Goal: Task Accomplishment & Management: Complete application form

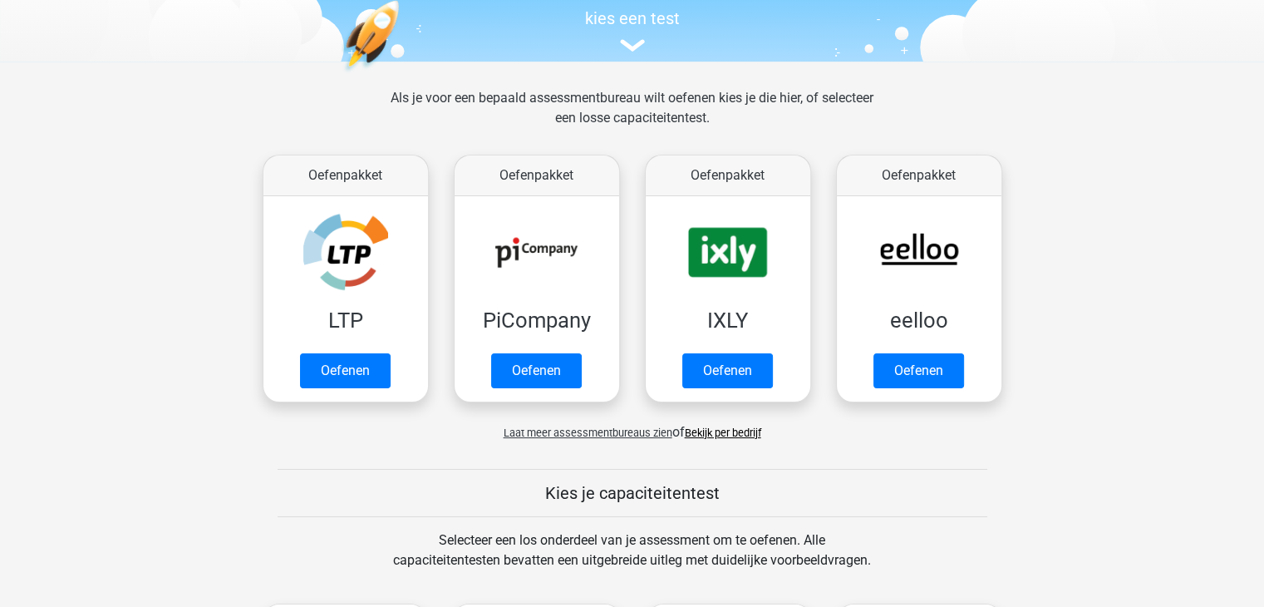
scroll to position [176, 0]
click at [709, 436] on link "Bekijk per bedrijf" at bounding box center [723, 432] width 76 height 12
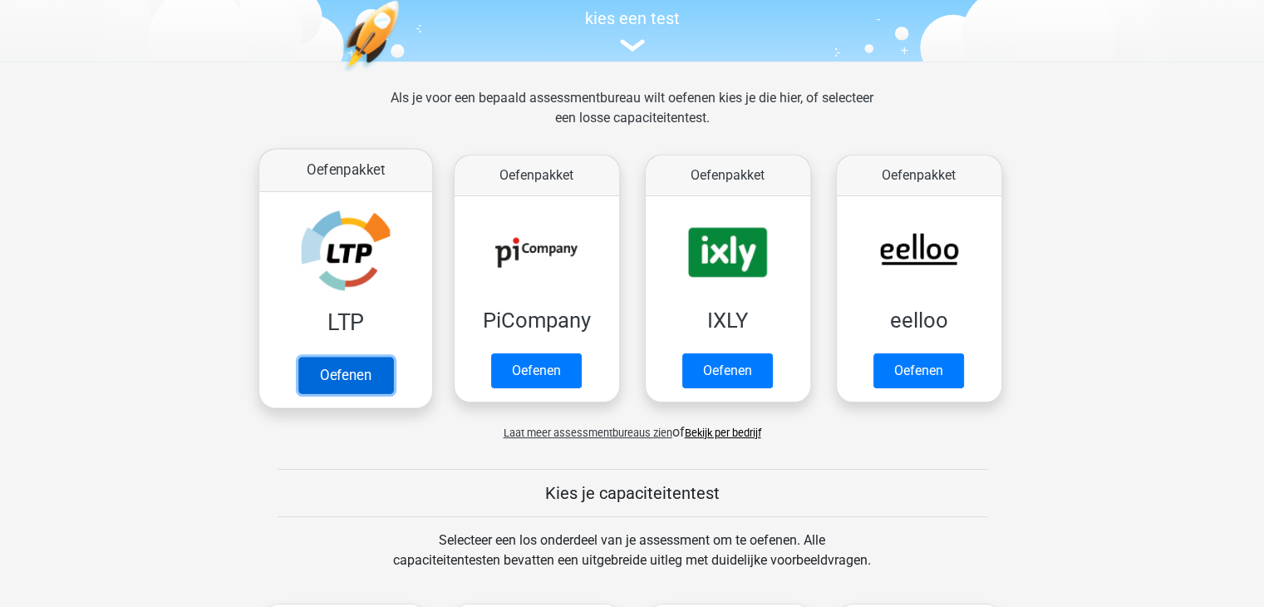
click at [322, 370] on link "Oefenen" at bounding box center [344, 374] width 95 height 37
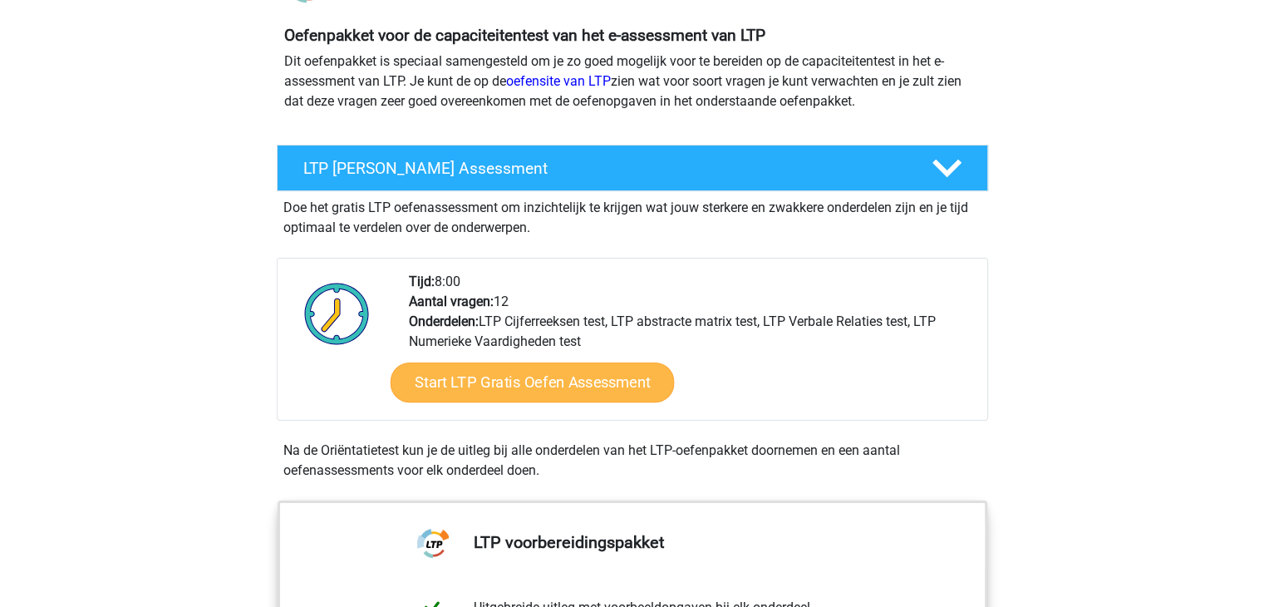
scroll to position [188, 0]
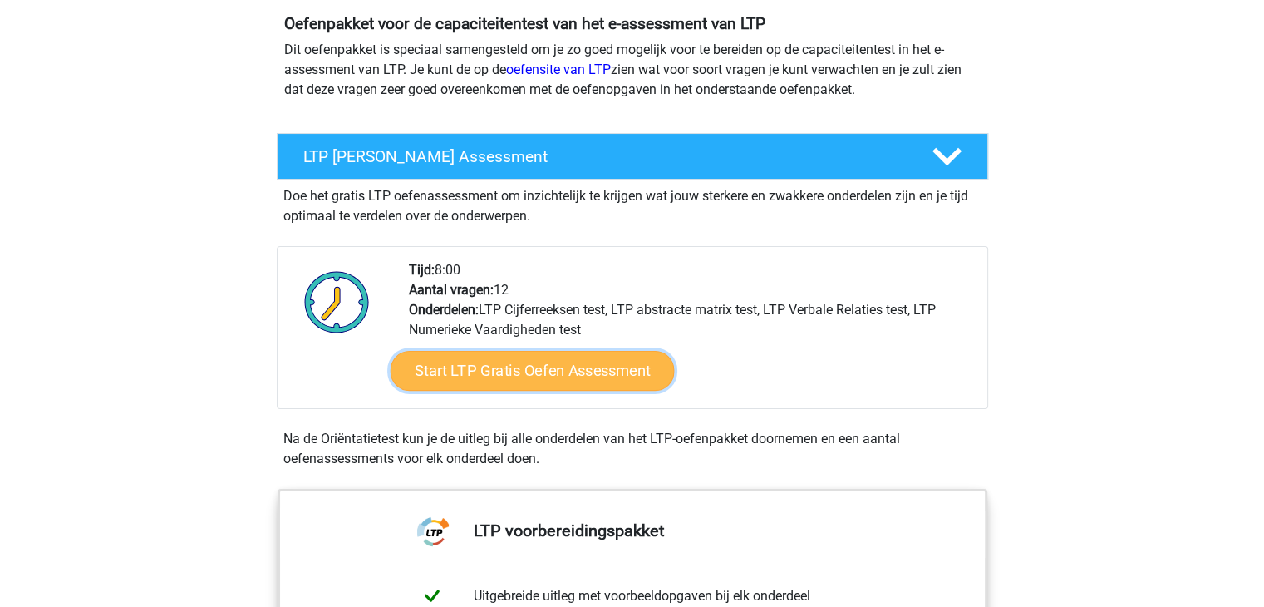
click at [517, 379] on link "Start LTP Gratis Oefen Assessment" at bounding box center [532, 371] width 284 height 40
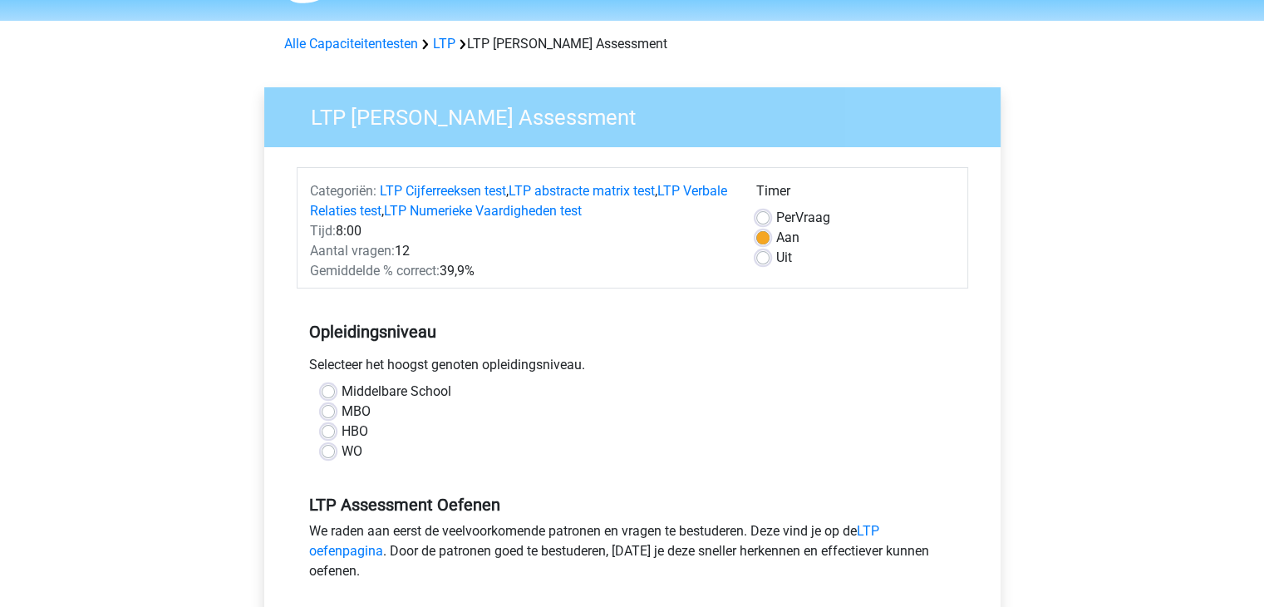
scroll to position [55, 0]
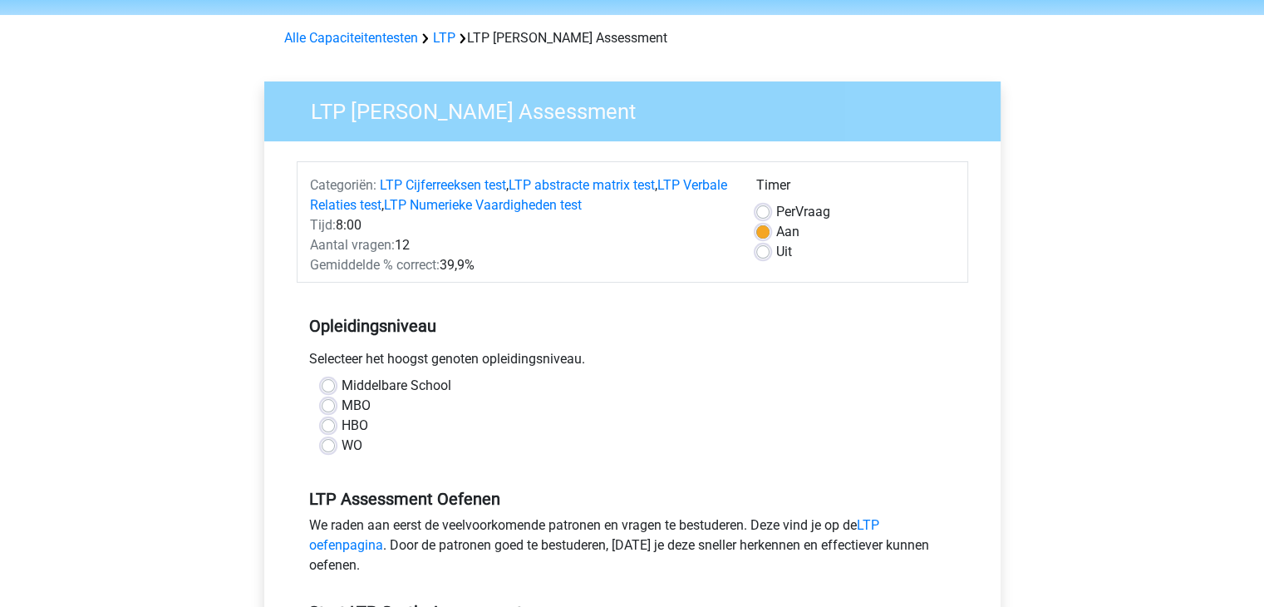
click at [340, 425] on div "HBO" at bounding box center [632, 425] width 621 height 20
click at [341, 423] on label "HBO" at bounding box center [354, 425] width 27 height 20
click at [330, 423] on input "HBO" at bounding box center [328, 423] width 13 height 17
radio input "true"
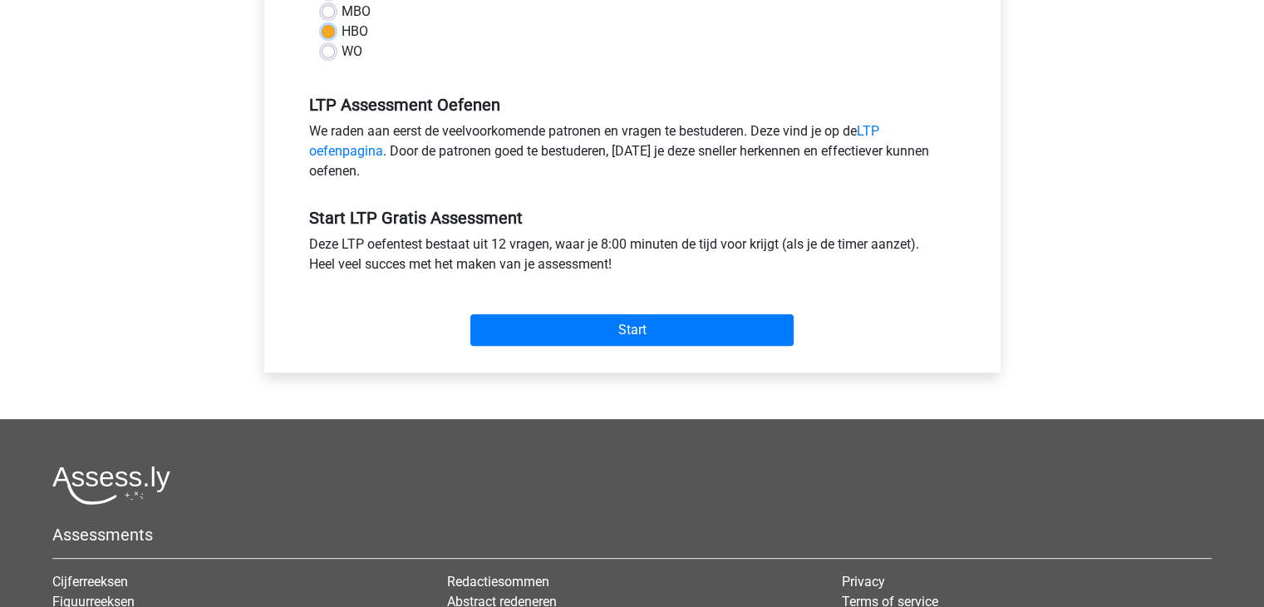
scroll to position [455, 0]
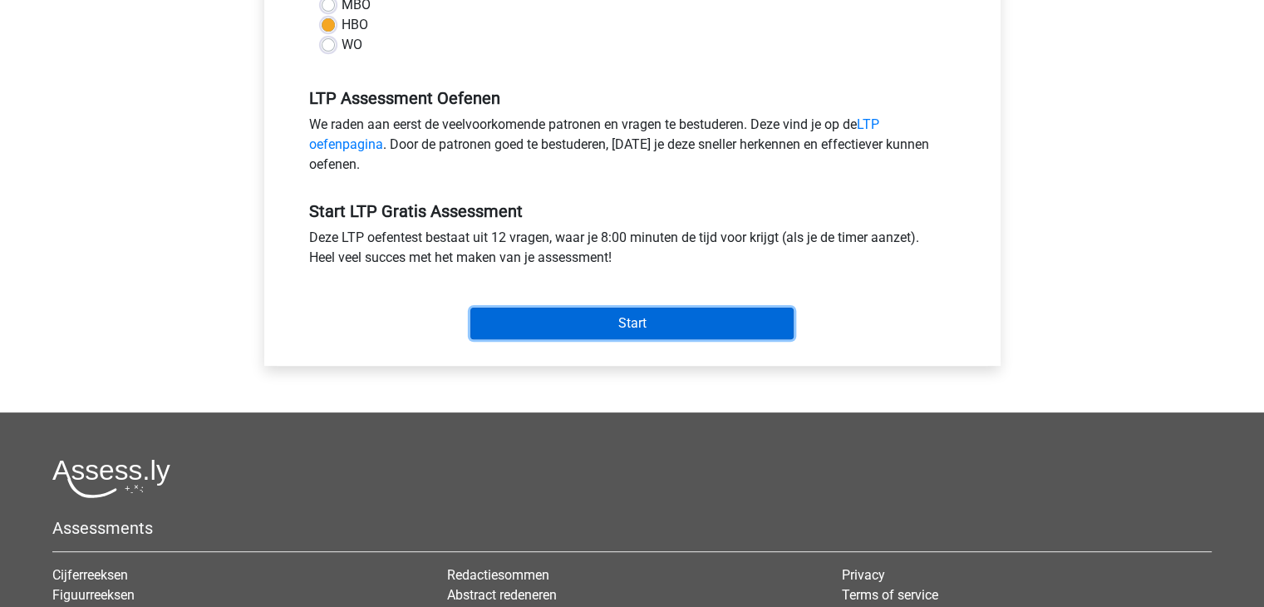
click at [547, 327] on input "Start" at bounding box center [631, 323] width 323 height 32
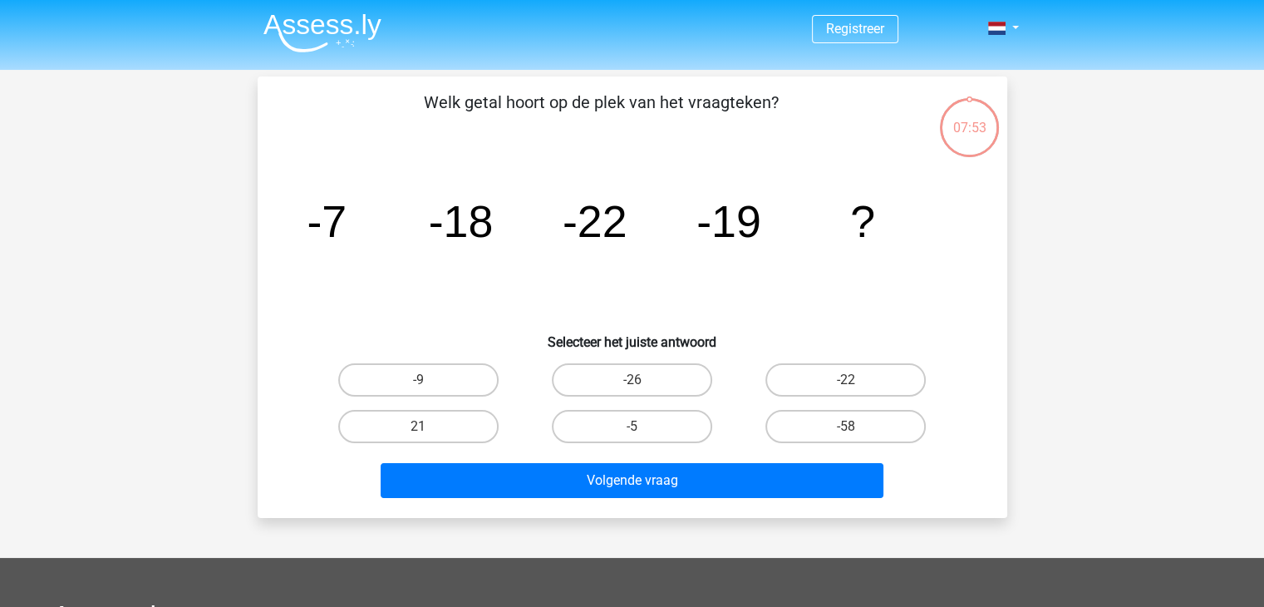
click at [484, 236] on tspan "-18" at bounding box center [460, 221] width 65 height 50
drag, startPoint x: 940, startPoint y: 214, endPoint x: 396, endPoint y: 172, distance: 545.8
drag, startPoint x: 396, startPoint y: 172, endPoint x: 487, endPoint y: 113, distance: 108.1
click at [487, 113] on p "Welk getal hoort op de plek van het vraagteken?" at bounding box center [601, 115] width 634 height 50
click at [390, 160] on icon "image/svg+xml -7 -18 -22 -19 ?" at bounding box center [632, 237] width 670 height 168
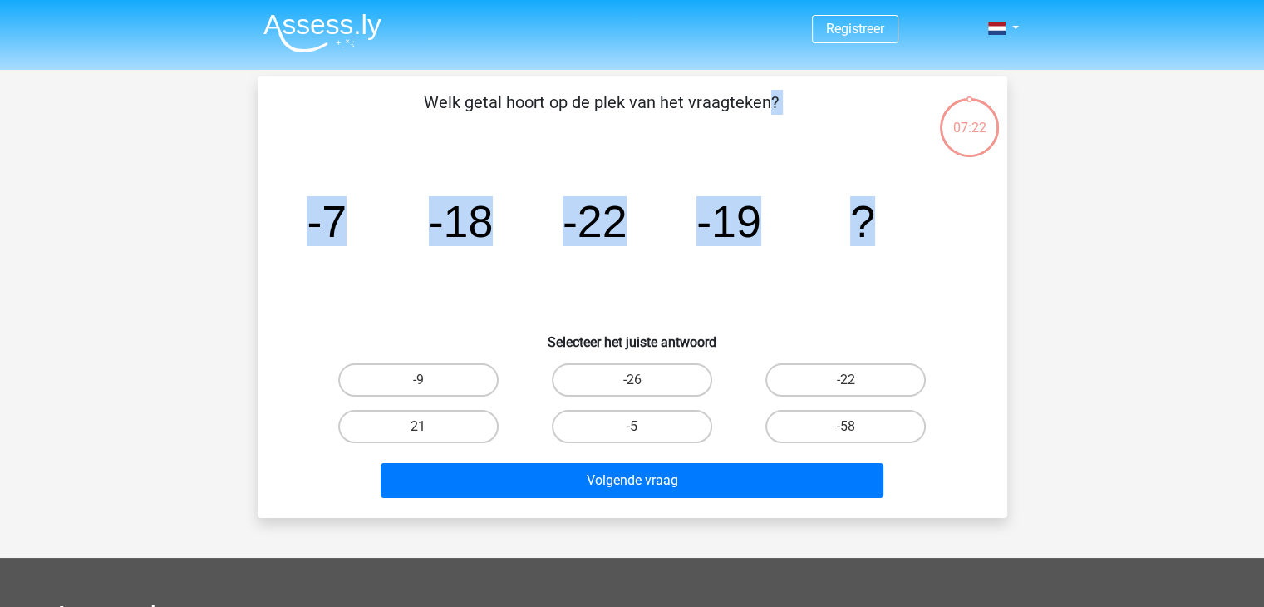
drag, startPoint x: 912, startPoint y: 229, endPoint x: 339, endPoint y: 107, distance: 586.1
click at [339, 107] on div "Welk getal hoort op de plek van het vraagteken? image/svg+xml -7 -18 -22 -19 ? …" at bounding box center [632, 297] width 736 height 415
drag, startPoint x: 579, startPoint y: 109, endPoint x: 595, endPoint y: 86, distance: 28.1
copy div "Welk getal hoort op de plek van het vraagteken? image/svg+xml -7 -18 -22 -19 ?"
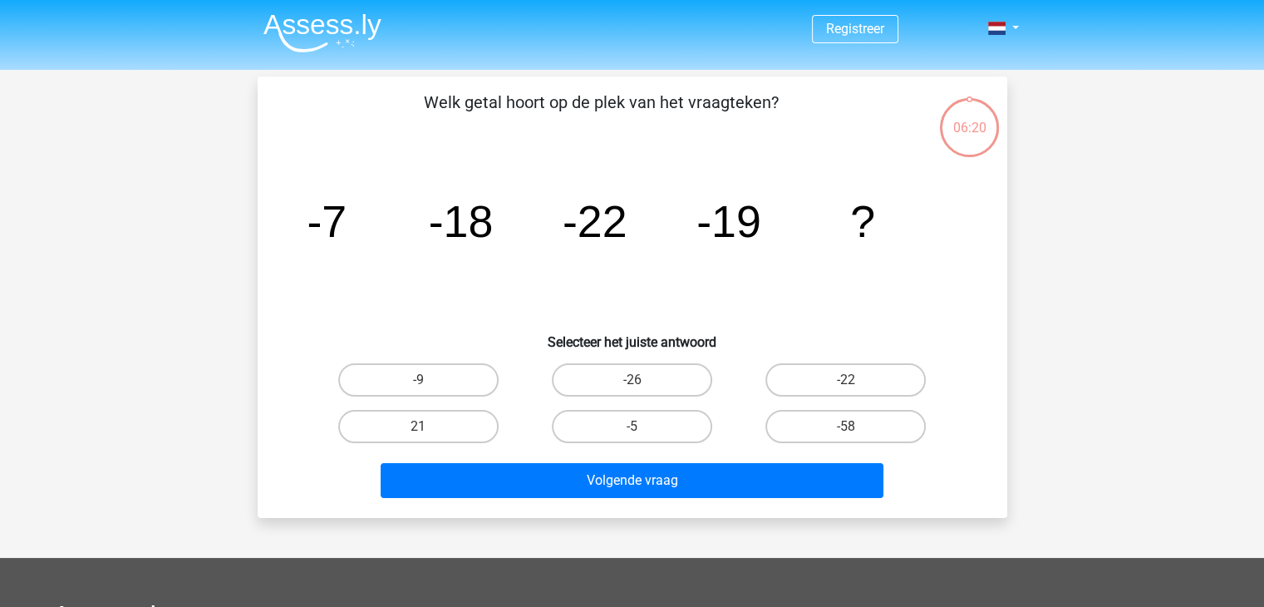
click at [759, 340] on h6 "Selecteer het juiste antwoord" at bounding box center [632, 335] width 696 height 29
click at [461, 389] on label "-9" at bounding box center [418, 379] width 160 height 33
click at [429, 389] on input "-9" at bounding box center [423, 385] width 11 height 11
radio input "true"
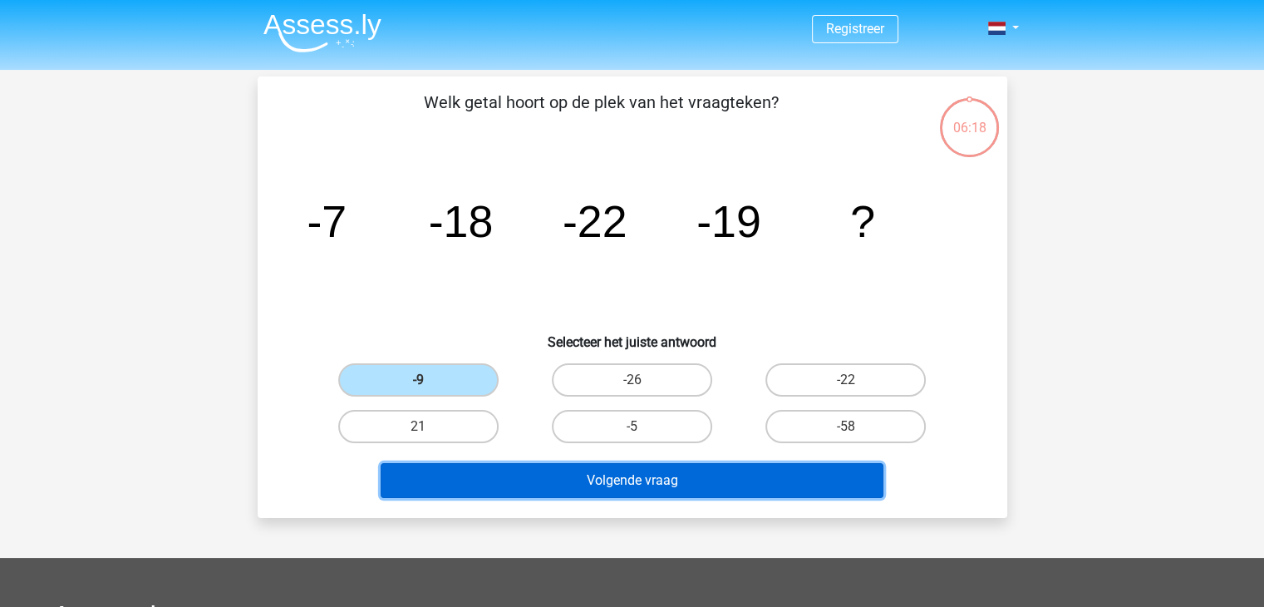
click at [508, 492] on button "Volgende vraag" at bounding box center [632, 480] width 503 height 35
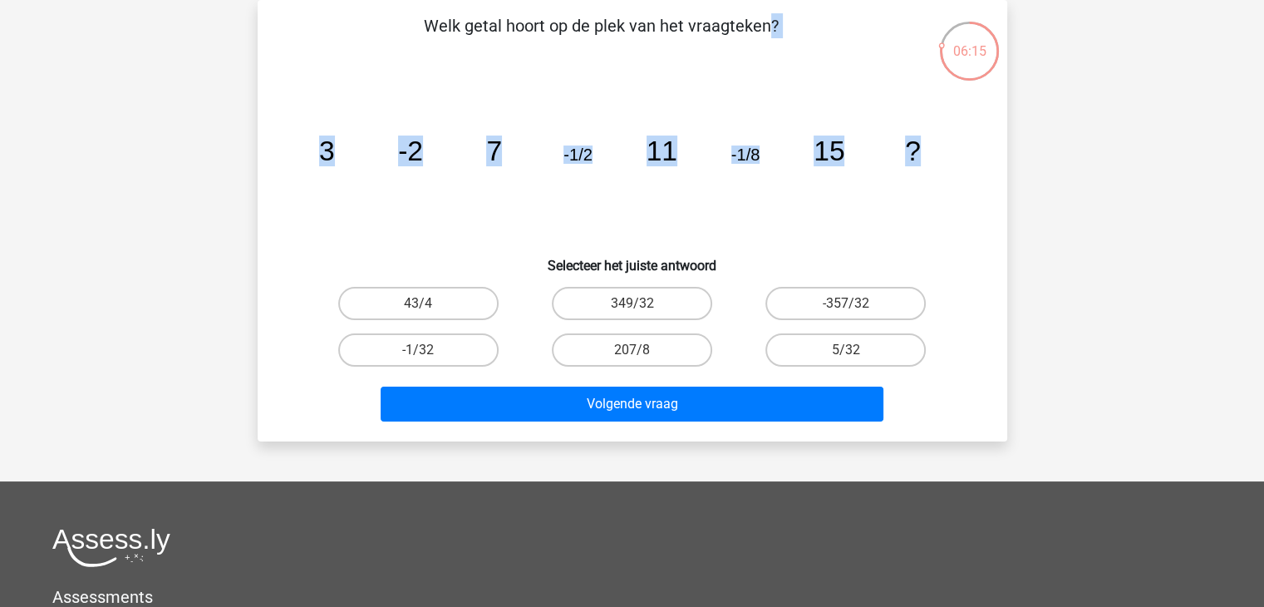
scroll to position [64, 0]
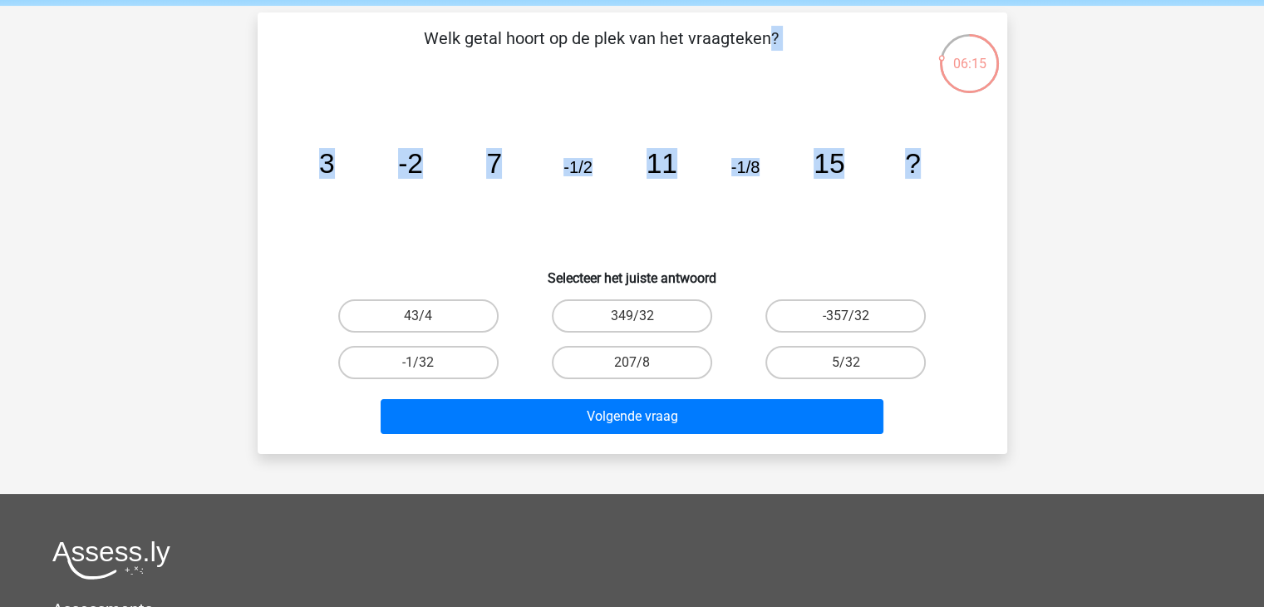
drag, startPoint x: 939, startPoint y: 145, endPoint x: 399, endPoint y: 21, distance: 554.0
click at [398, 17] on div "Welk getal hoort op de plek van het vraagteken? image/svg+xml 3 -2 7 -1/2 11 -1…" at bounding box center [632, 232] width 749 height 441
copy div "Welk getal hoort op de plek van het vraagteken? image/svg+xml 3 -2 7 -1/2 11 -1…"
click at [489, 129] on icon "image/svg+xml 3 -2 7 -1/2 11 -1/8 15 ?" at bounding box center [632, 173] width 670 height 168
click at [452, 372] on label "-1/32" at bounding box center [418, 362] width 160 height 33
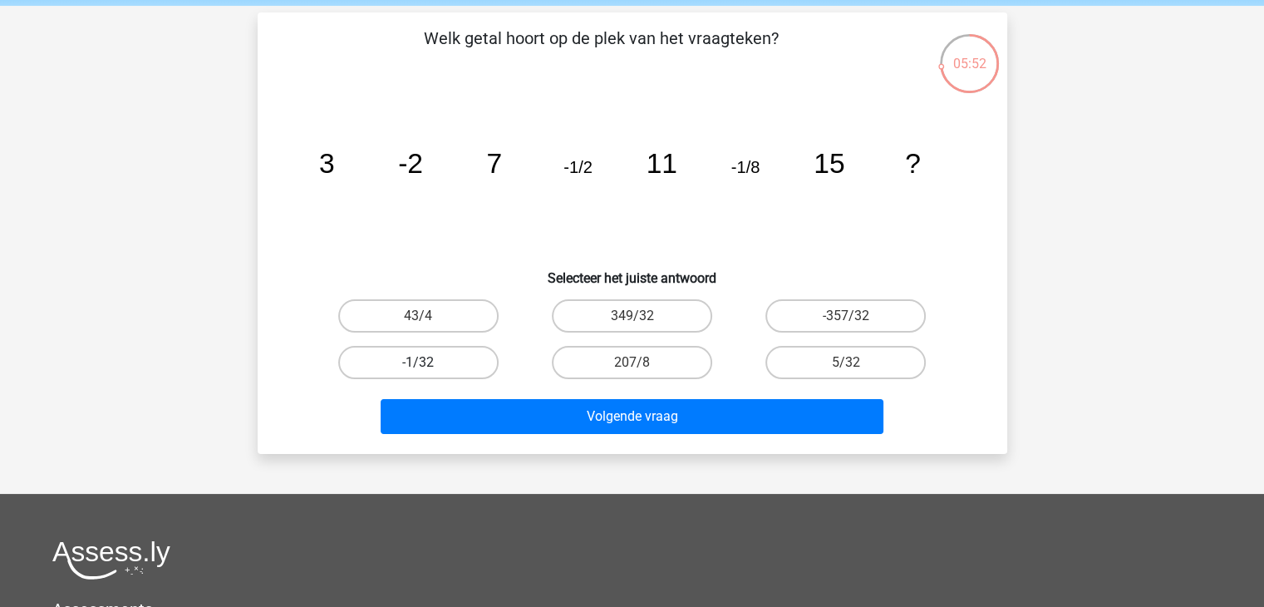
click at [429, 372] on input "-1/32" at bounding box center [423, 367] width 11 height 11
radio input "true"
click at [501, 440] on div "Welk getal hoort op de plek van het vraagteken? image/svg+xml 3 -2 7 -1/2 11 -1…" at bounding box center [632, 232] width 749 height 441
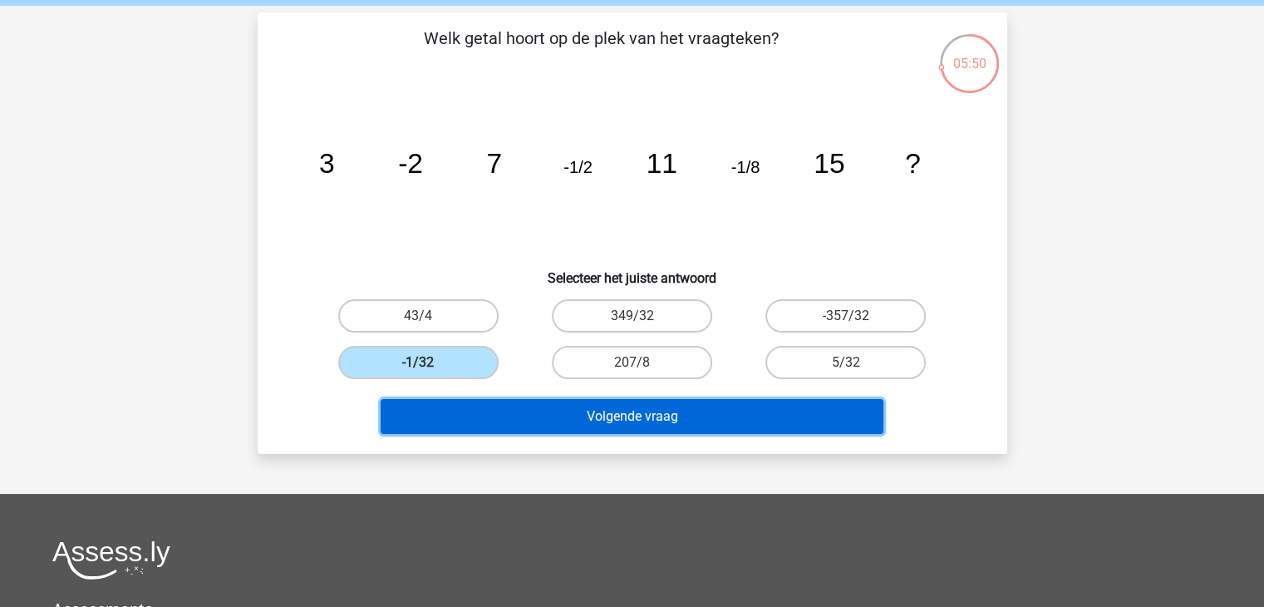
click at [505, 414] on button "Volgende vraag" at bounding box center [632, 416] width 503 height 35
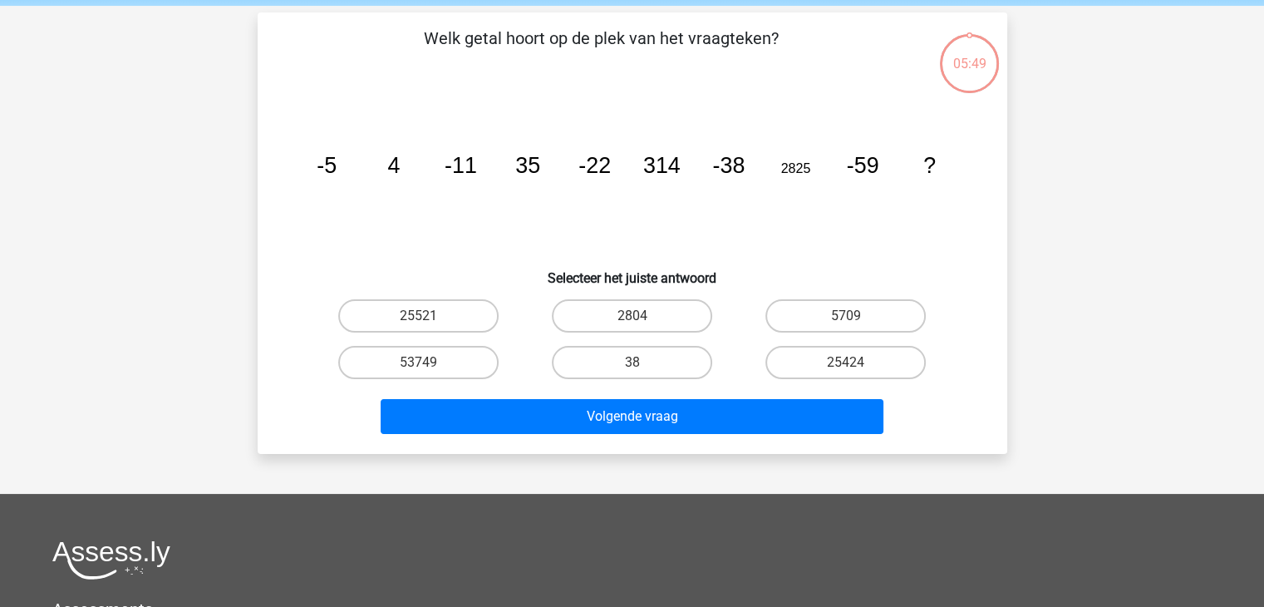
scroll to position [76, 0]
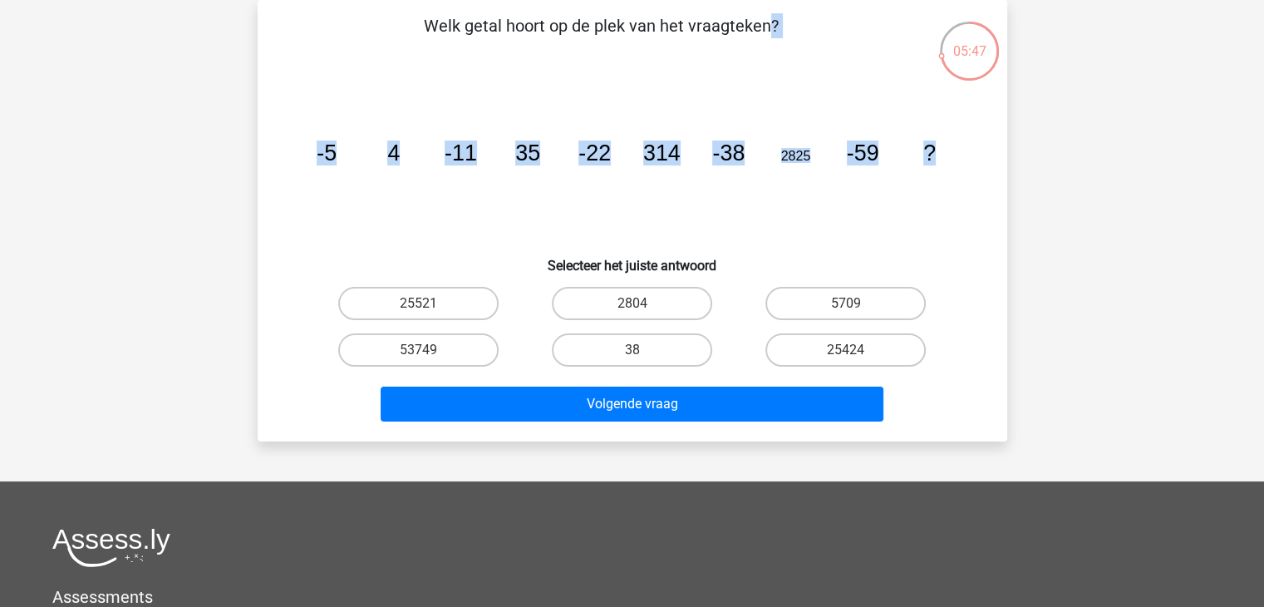
drag, startPoint x: 948, startPoint y: 158, endPoint x: 425, endPoint y: 40, distance: 536.6
click at [425, 40] on div "Welk getal hoort op de plek van het vraagteken? image/svg+xml -5 4 -11 35 -22 3…" at bounding box center [632, 220] width 736 height 415
copy div "Welk getal hoort op de plek van het vraagteken? image/svg+xml -5 4 -11 35 -22 3…"
click at [823, 356] on label "25424" at bounding box center [845, 349] width 160 height 33
click at [846, 356] on input "25424" at bounding box center [851, 355] width 11 height 11
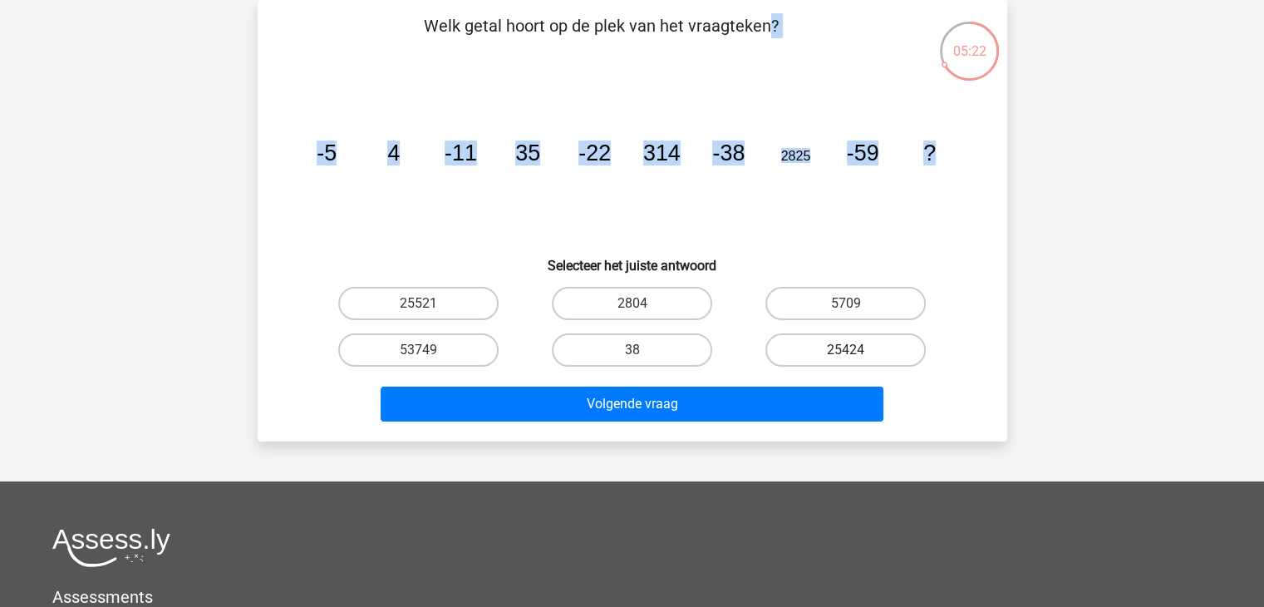
radio input "true"
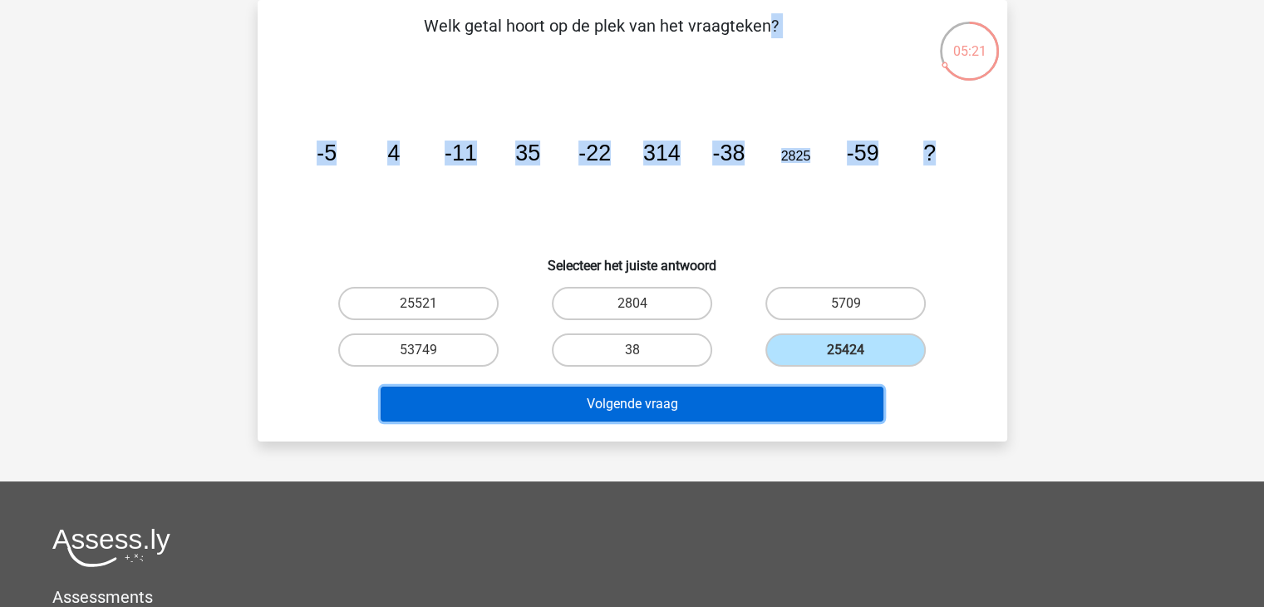
click at [786, 400] on button "Volgende vraag" at bounding box center [632, 403] width 503 height 35
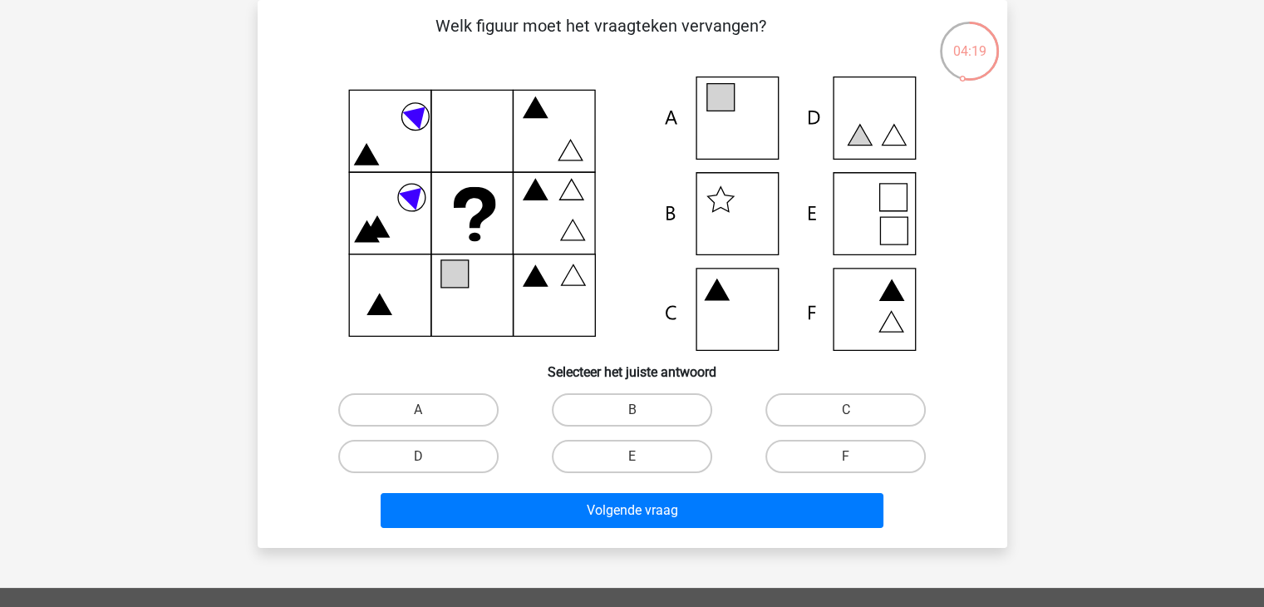
click at [726, 106] on icon at bounding box center [719, 97] width 27 height 27
click at [467, 413] on label "A" at bounding box center [418, 409] width 160 height 33
click at [429, 413] on input "A" at bounding box center [423, 415] width 11 height 11
radio input "true"
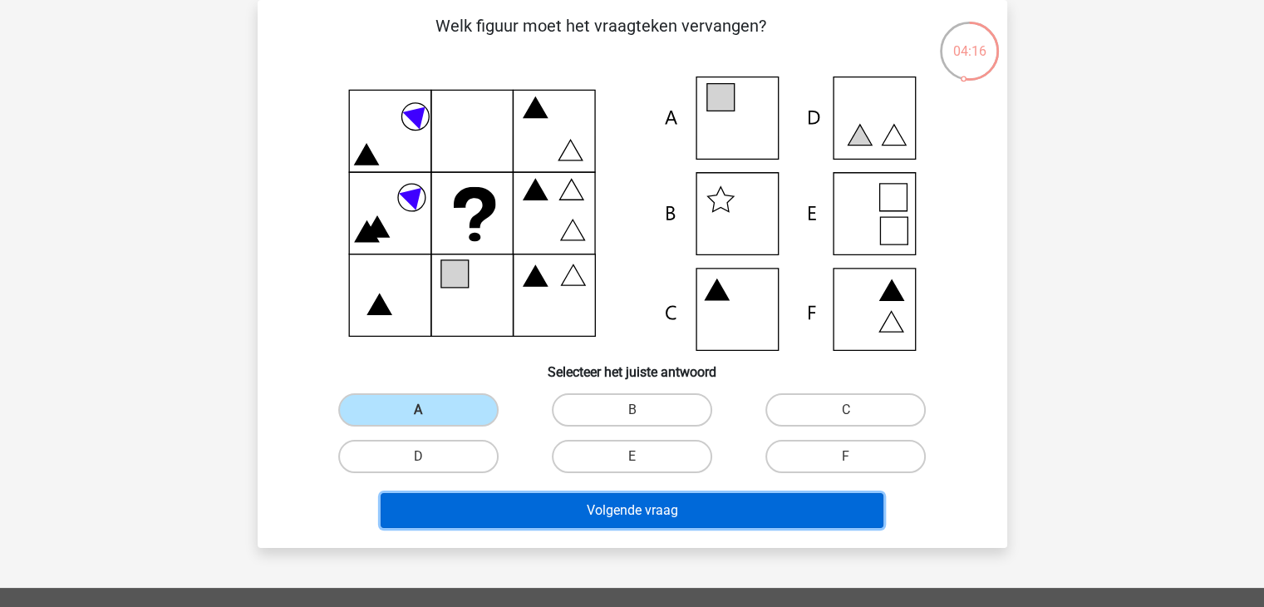
click at [558, 515] on button "Volgende vraag" at bounding box center [632, 510] width 503 height 35
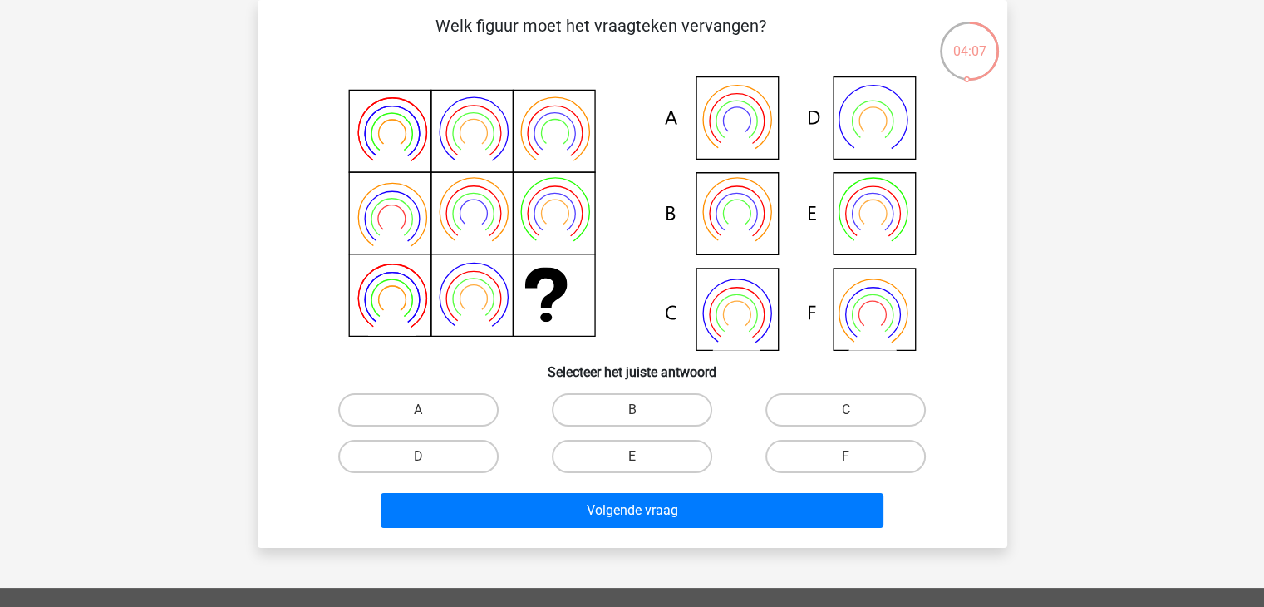
click at [847, 297] on icon at bounding box center [632, 213] width 670 height 274
click at [837, 457] on label "F" at bounding box center [845, 456] width 160 height 33
click at [846, 457] on input "F" at bounding box center [851, 461] width 11 height 11
radio input "true"
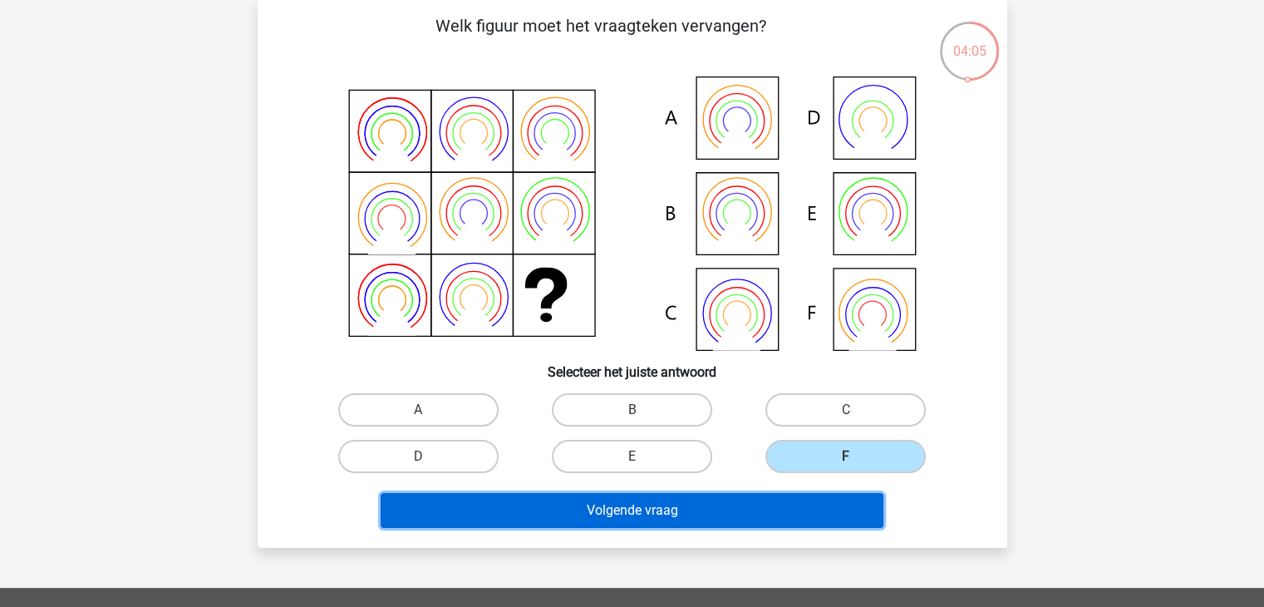
click at [816, 513] on button "Volgende vraag" at bounding box center [632, 510] width 503 height 35
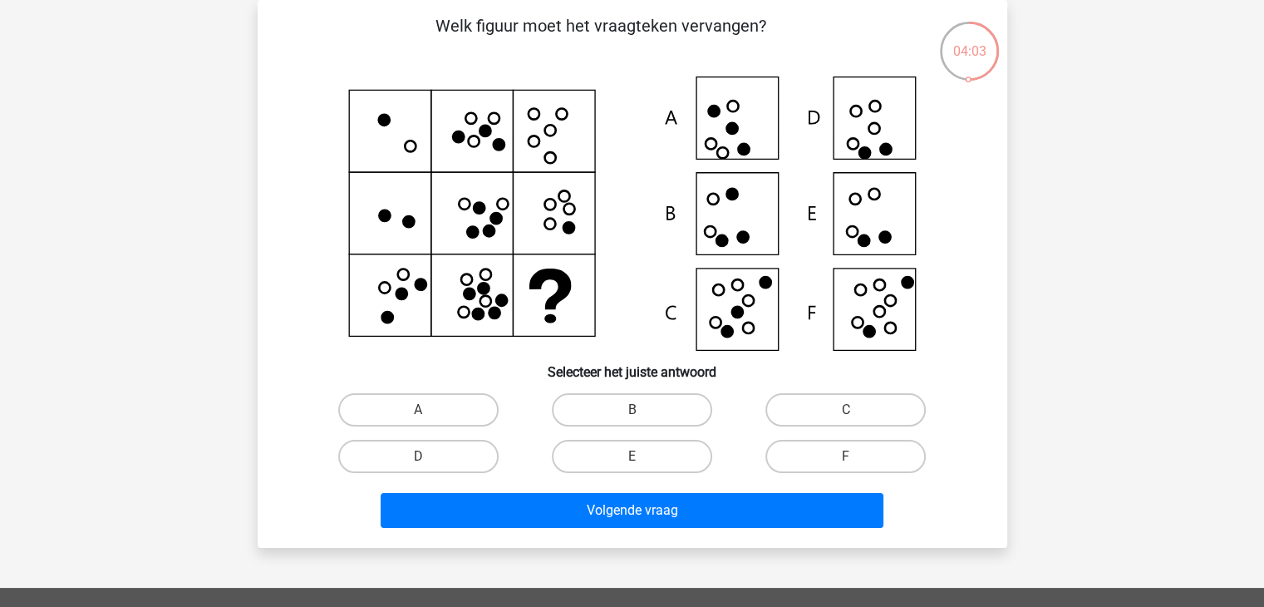
click at [744, 216] on icon at bounding box center [632, 213] width 670 height 274
click at [685, 410] on label "B" at bounding box center [632, 409] width 160 height 33
click at [642, 410] on input "B" at bounding box center [636, 415] width 11 height 11
radio input "true"
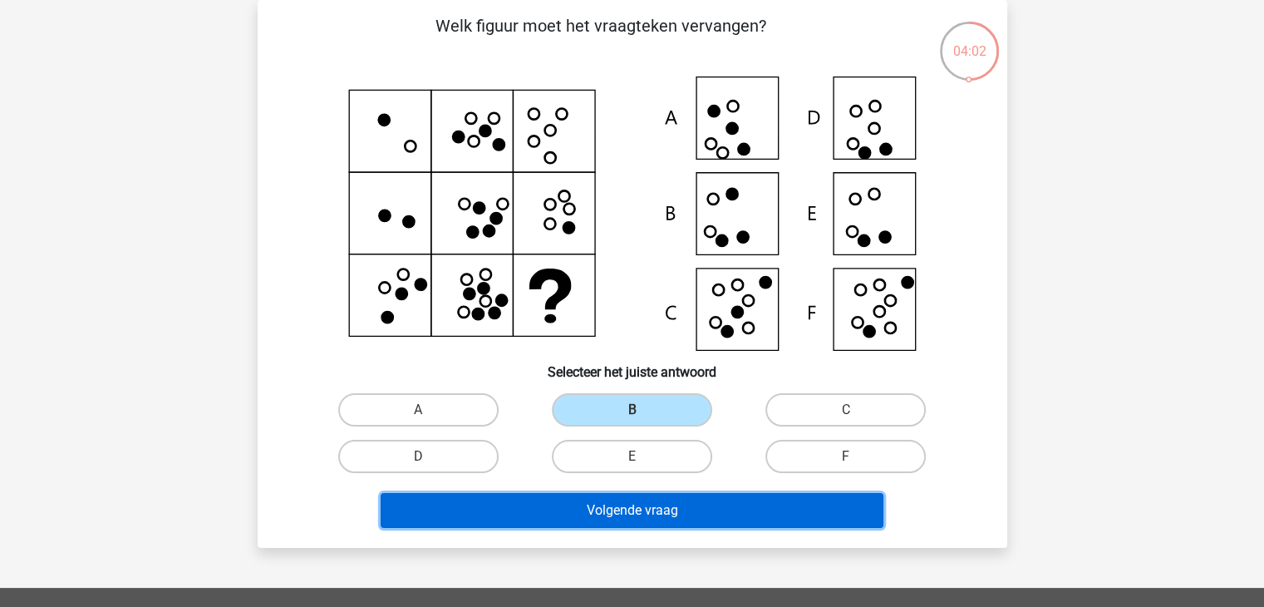
click at [694, 494] on button "Volgende vraag" at bounding box center [632, 510] width 503 height 35
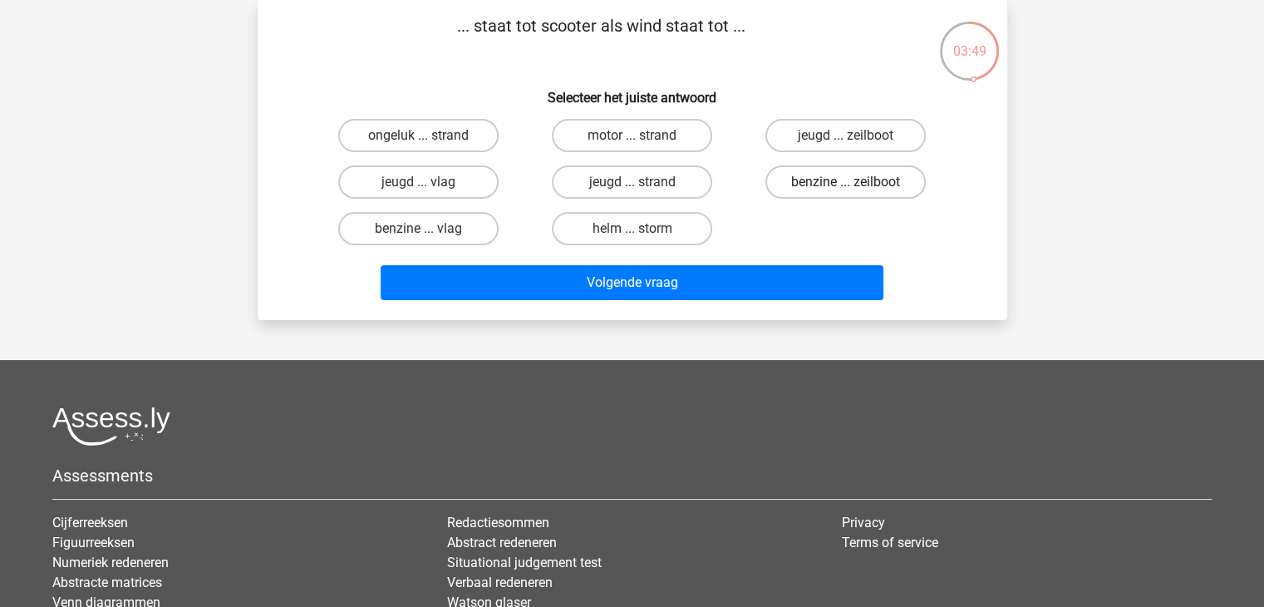
click at [781, 177] on label "benzine ... zeilboot" at bounding box center [845, 181] width 160 height 33
click at [846, 182] on input "benzine ... zeilboot" at bounding box center [851, 187] width 11 height 11
radio input "true"
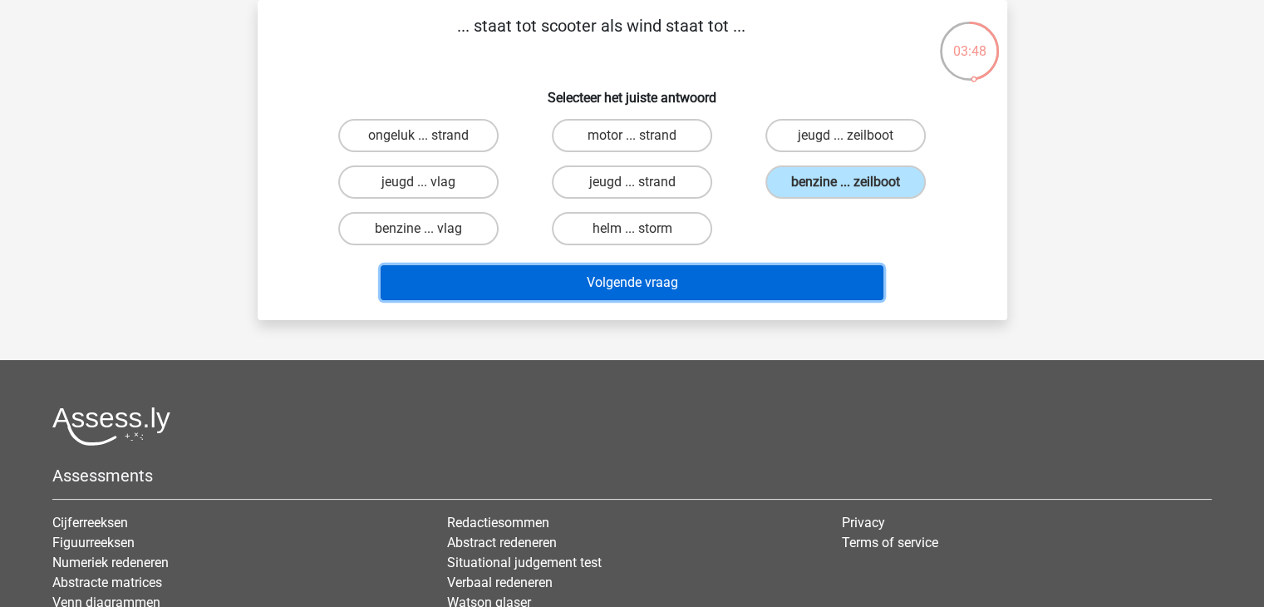
click at [740, 287] on button "Volgende vraag" at bounding box center [632, 282] width 503 height 35
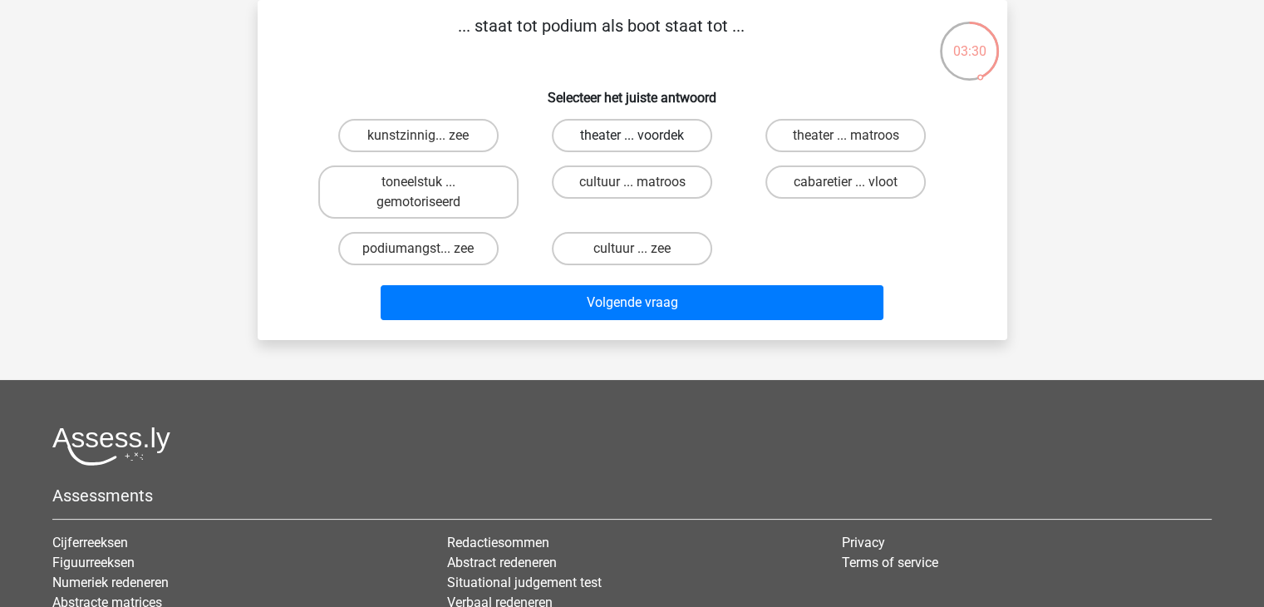
click at [678, 143] on label "theater ... voordek" at bounding box center [632, 135] width 160 height 33
click at [642, 143] on input "theater ... voordek" at bounding box center [636, 140] width 11 height 11
radio input "true"
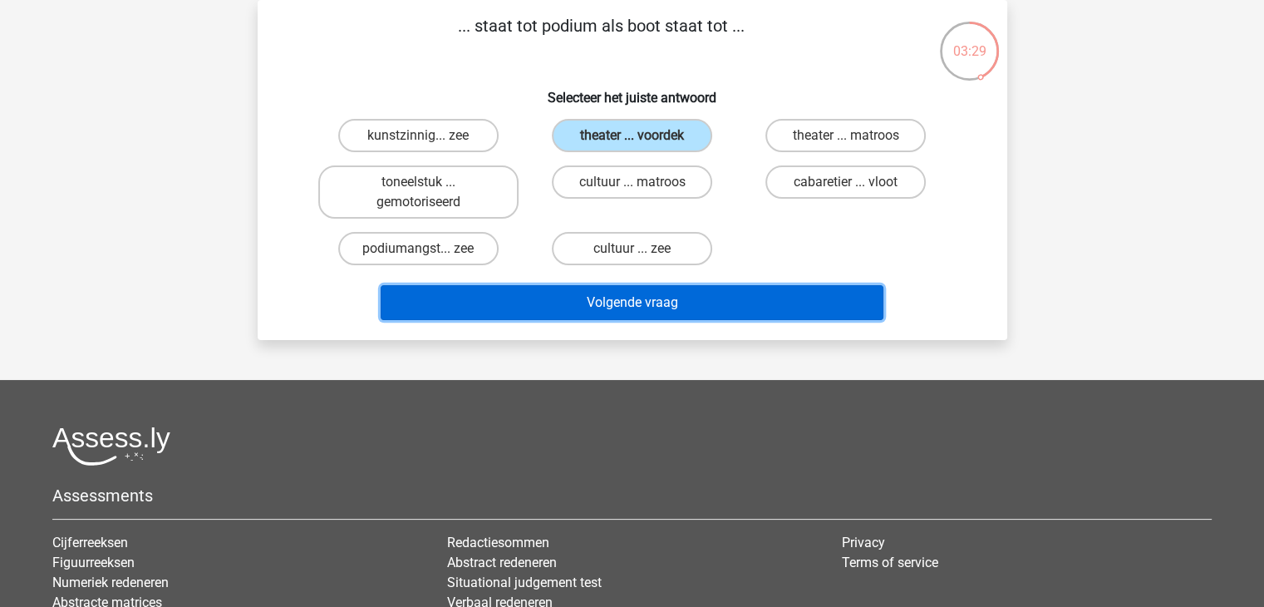
click at [665, 303] on button "Volgende vraag" at bounding box center [632, 302] width 503 height 35
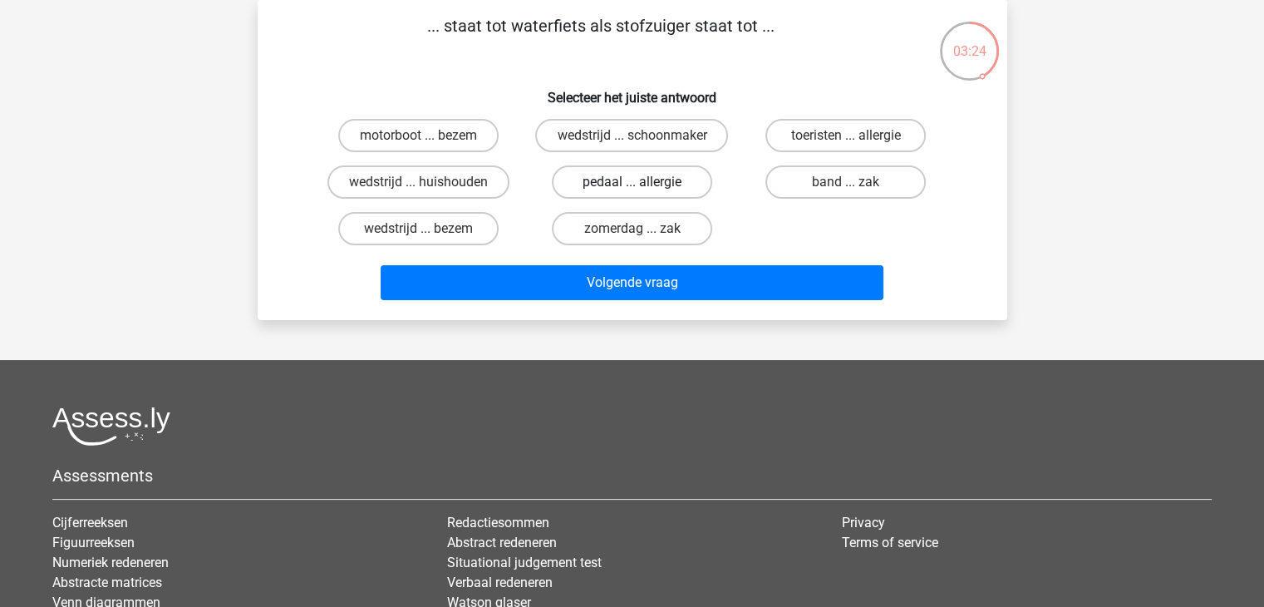
click at [633, 180] on label "pedaal ... allergie" at bounding box center [632, 181] width 160 height 33
click at [633, 182] on input "pedaal ... allergie" at bounding box center [636, 187] width 11 height 11
radio input "true"
click at [462, 141] on label "motorboot ... bezem" at bounding box center [418, 135] width 160 height 33
click at [429, 141] on input "motorboot ... bezem" at bounding box center [423, 140] width 11 height 11
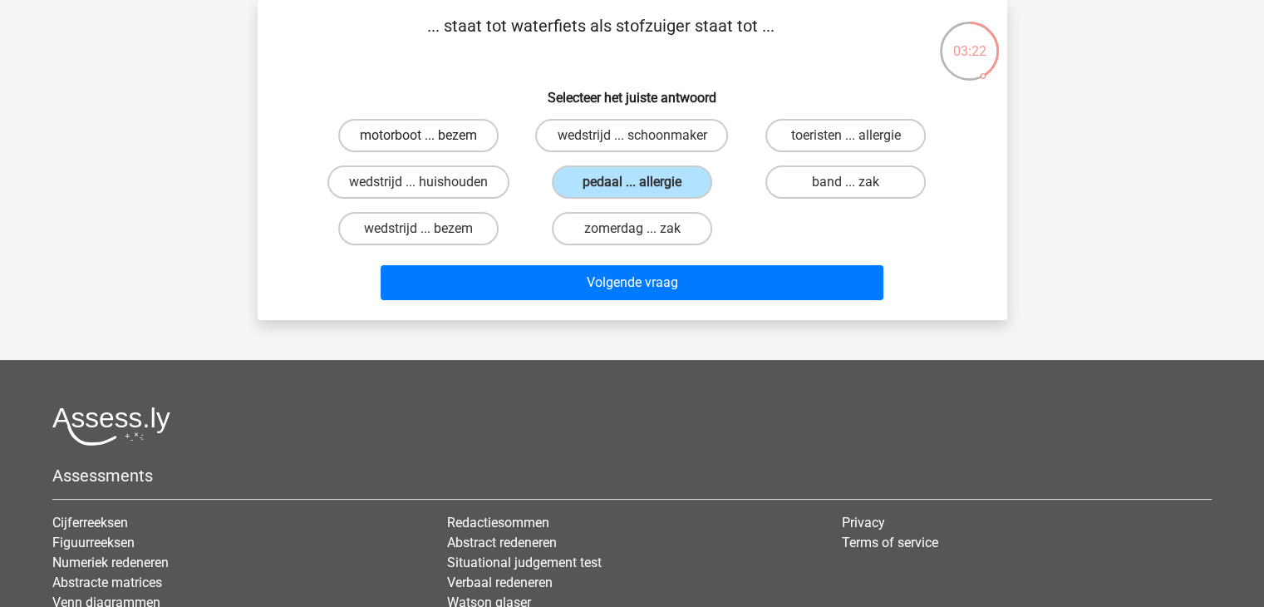
radio input "true"
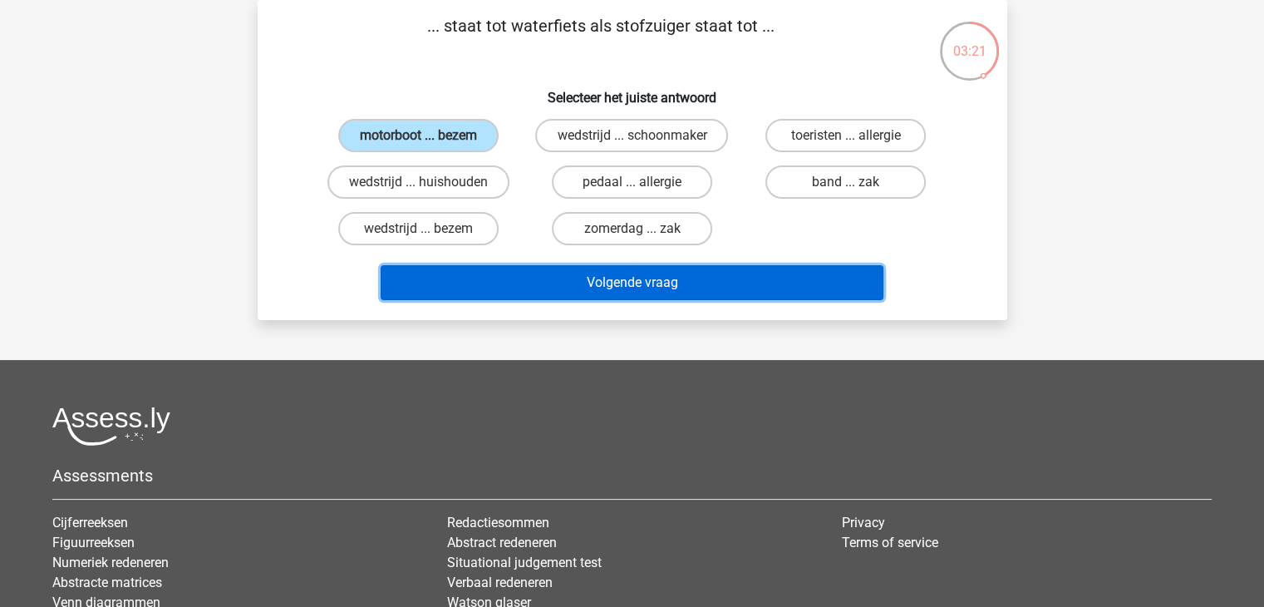
click at [498, 273] on button "Volgende vraag" at bounding box center [632, 282] width 503 height 35
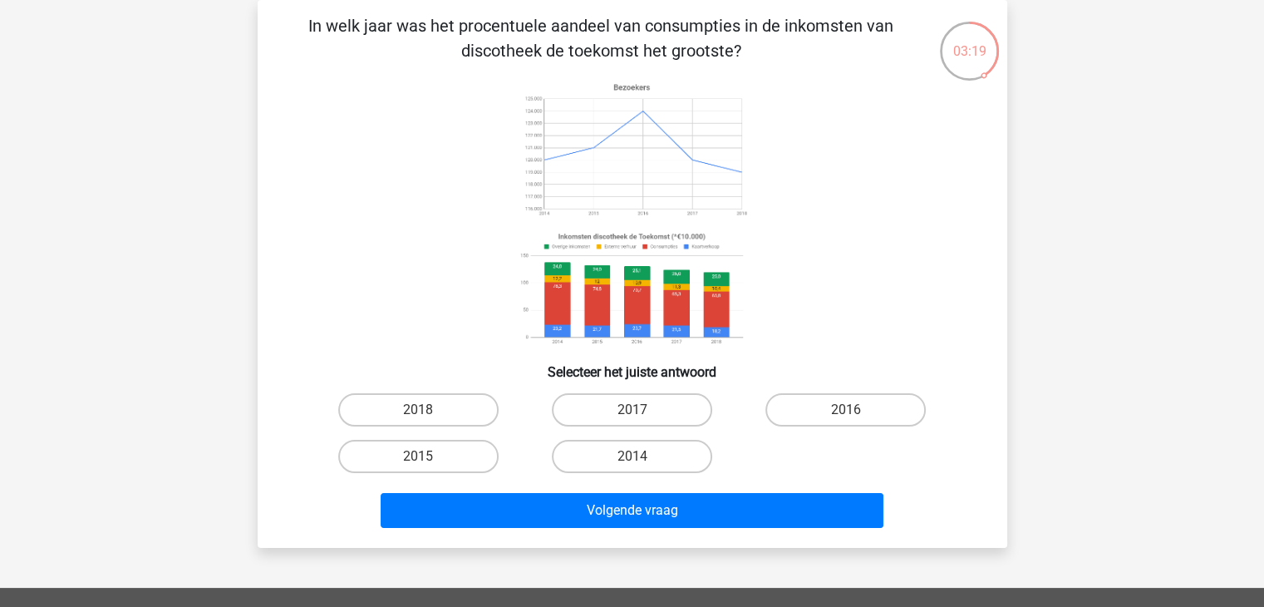
click at [628, 427] on div "2017" at bounding box center [632, 409] width 214 height 47
click at [624, 415] on label "2017" at bounding box center [632, 409] width 160 height 33
click at [631, 415] on input "2017" at bounding box center [636, 415] width 11 height 11
radio input "true"
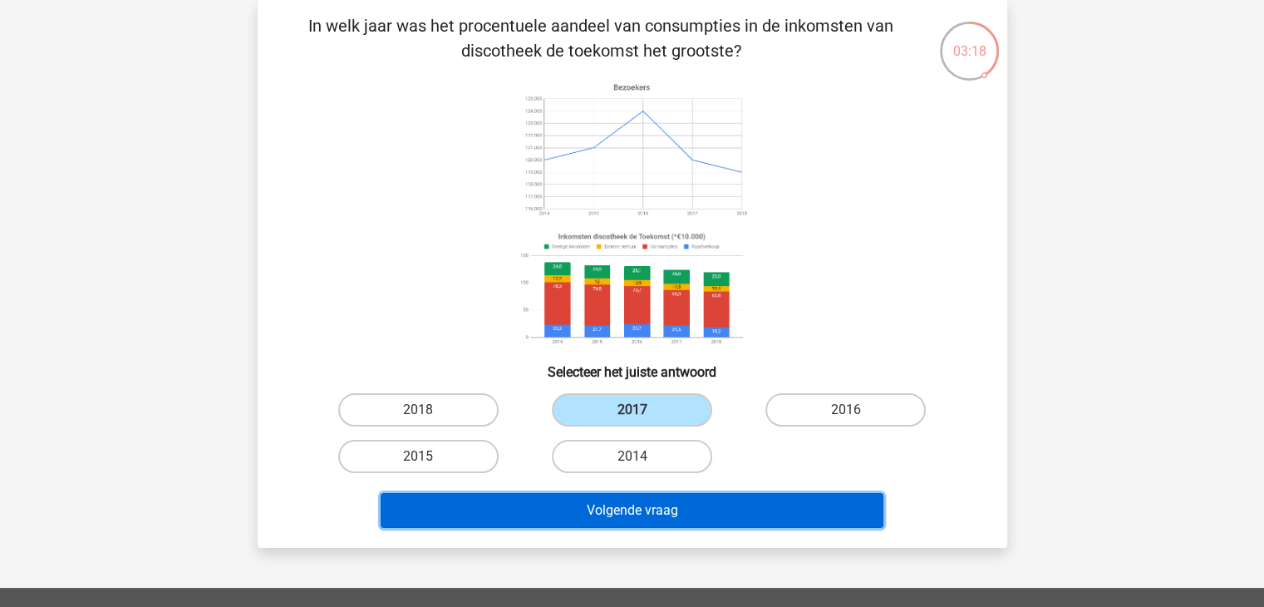
click at [635, 506] on button "Volgende vraag" at bounding box center [632, 510] width 503 height 35
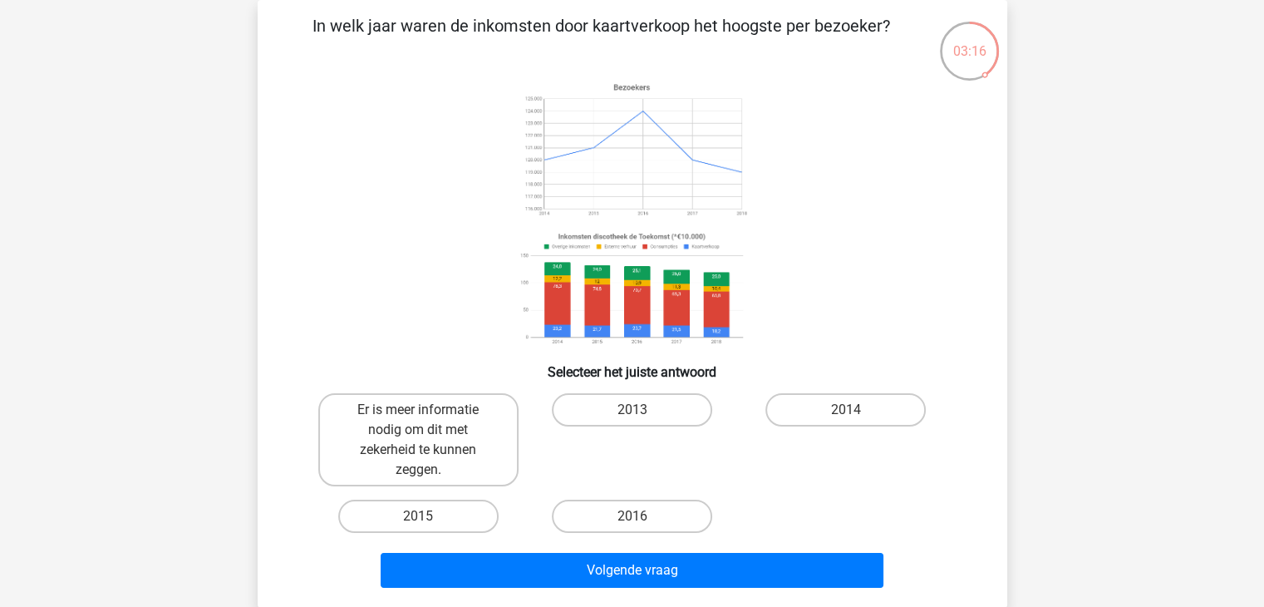
drag, startPoint x: 635, startPoint y: 503, endPoint x: 646, endPoint y: 598, distance: 95.3
click at [646, 598] on div "In welk jaar waren de inkomsten door kaartverkoop het hoogste per bezoeker? Sel…" at bounding box center [632, 303] width 749 height 607
click at [651, 532] on div "2016" at bounding box center [632, 516] width 214 height 47
click at [651, 519] on label "2016" at bounding box center [632, 515] width 160 height 33
click at [642, 519] on input "2016" at bounding box center [636, 521] width 11 height 11
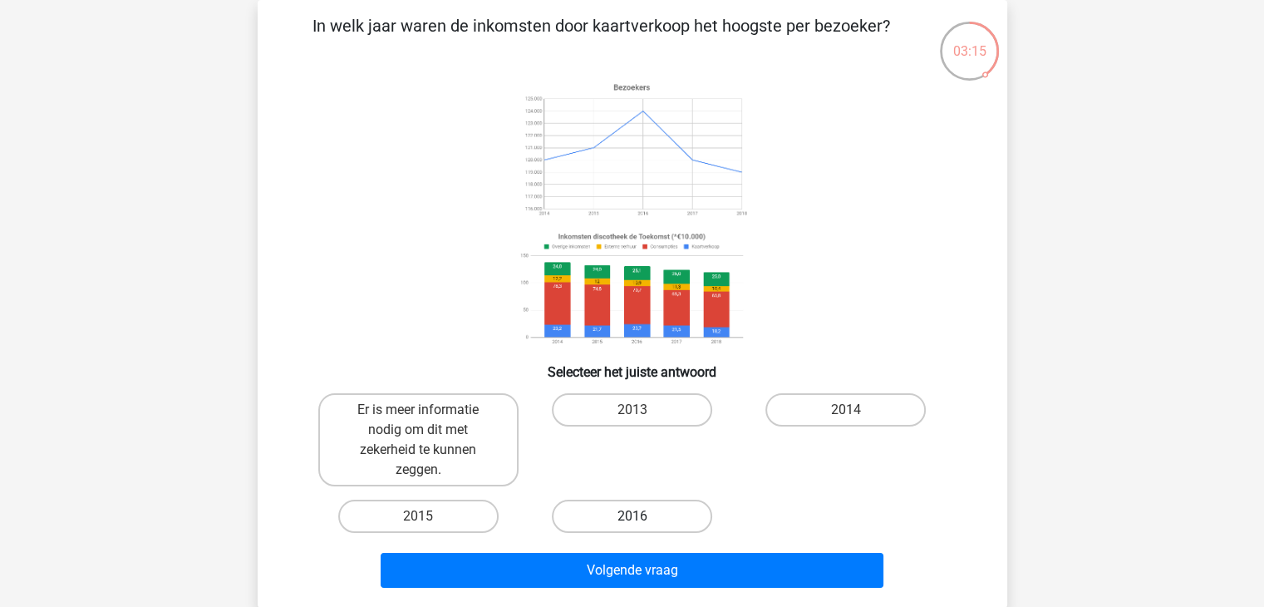
radio input "true"
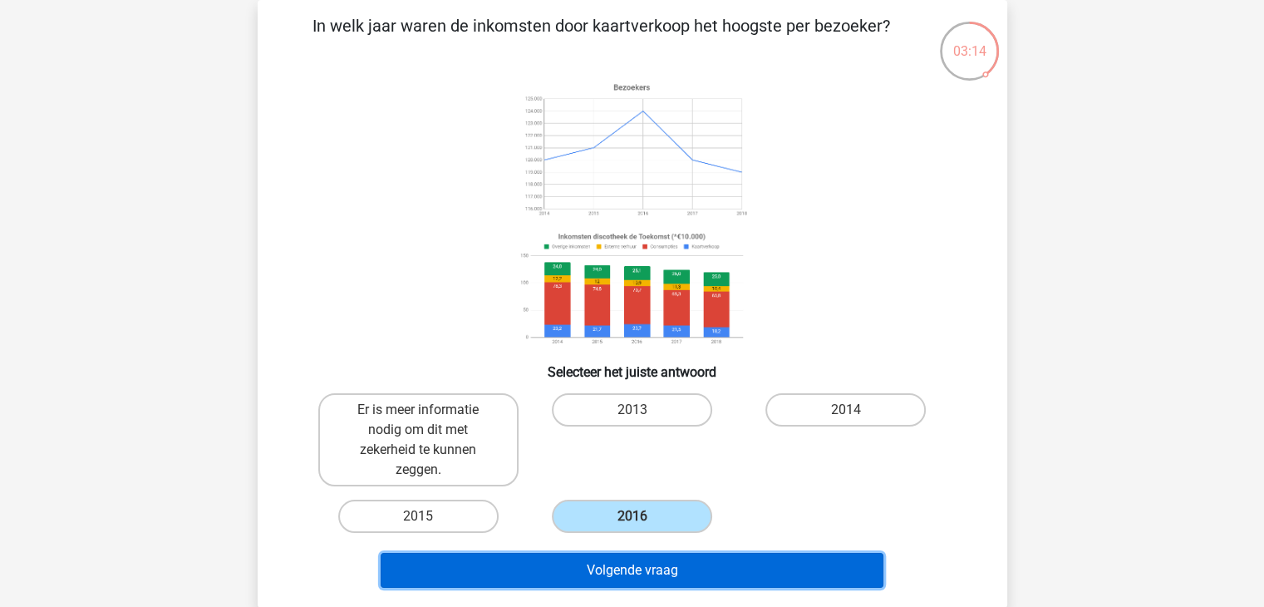
click at [654, 559] on button "Volgende vraag" at bounding box center [632, 569] width 503 height 35
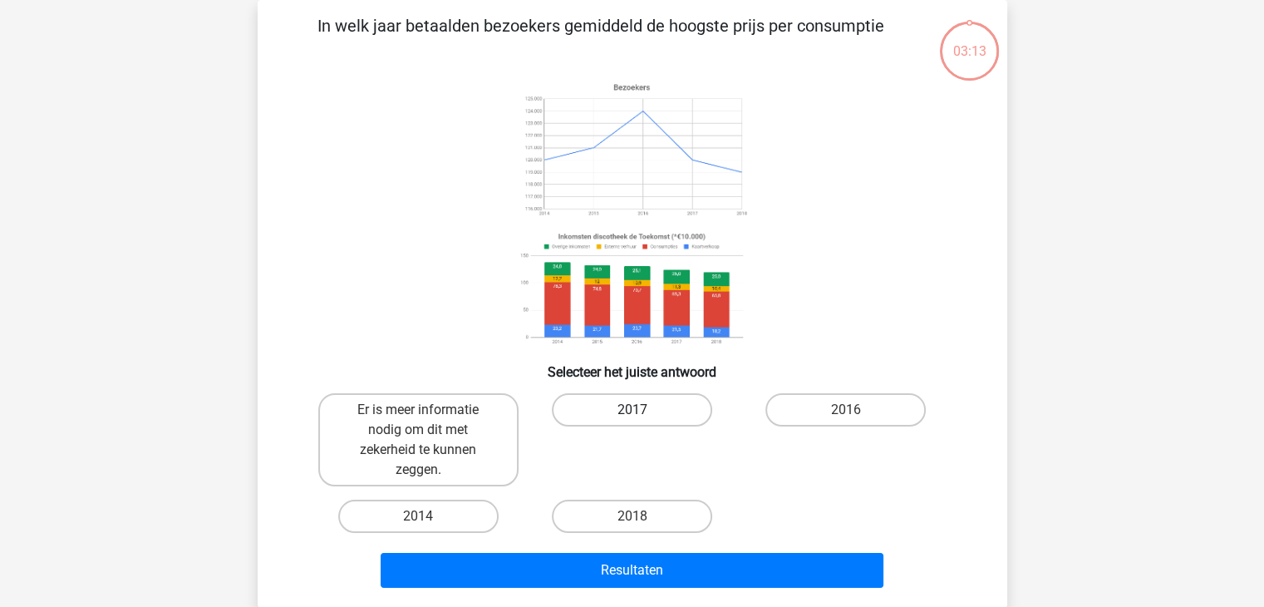
click at [654, 410] on label "2017" at bounding box center [632, 409] width 160 height 33
click at [642, 410] on input "2017" at bounding box center [636, 415] width 11 height 11
radio input "true"
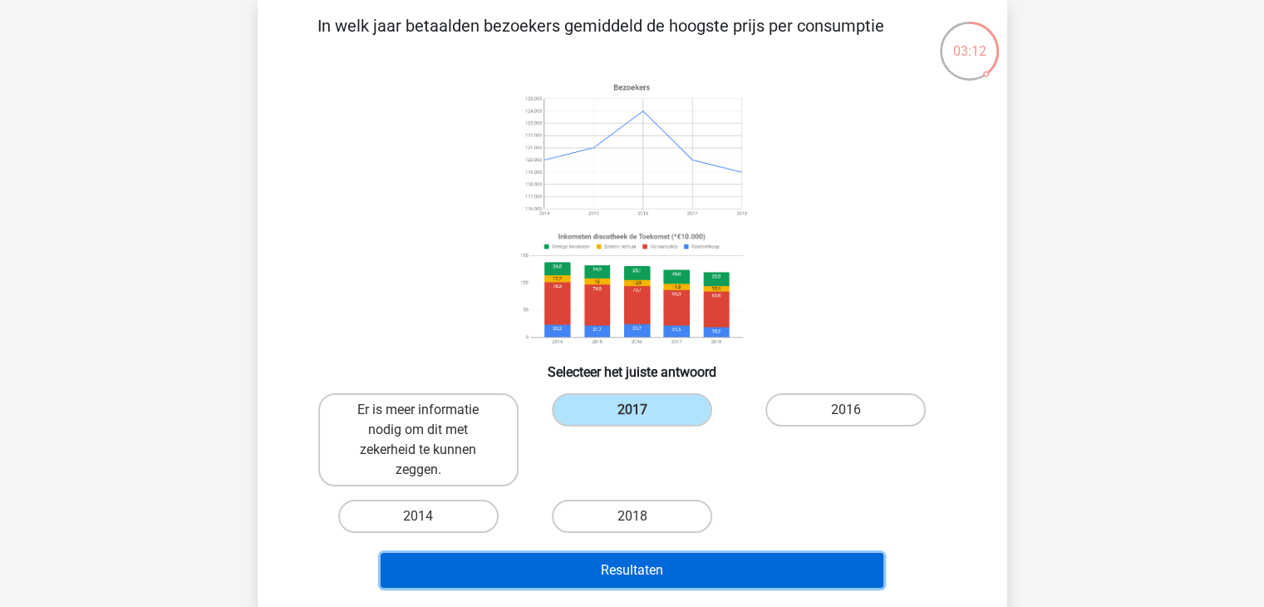
click at [658, 553] on button "Resultaten" at bounding box center [632, 569] width 503 height 35
